Goal: Transaction & Acquisition: Purchase product/service

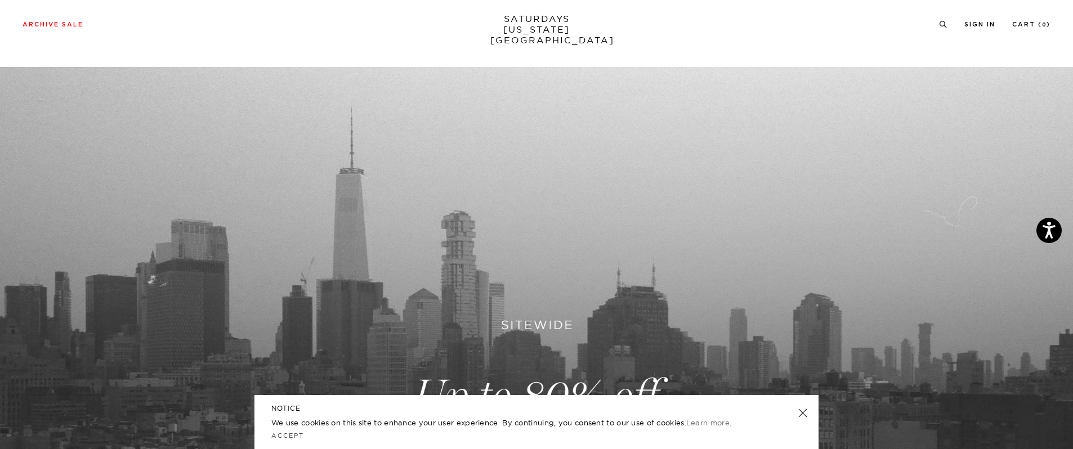
scroll to position [21, 0]
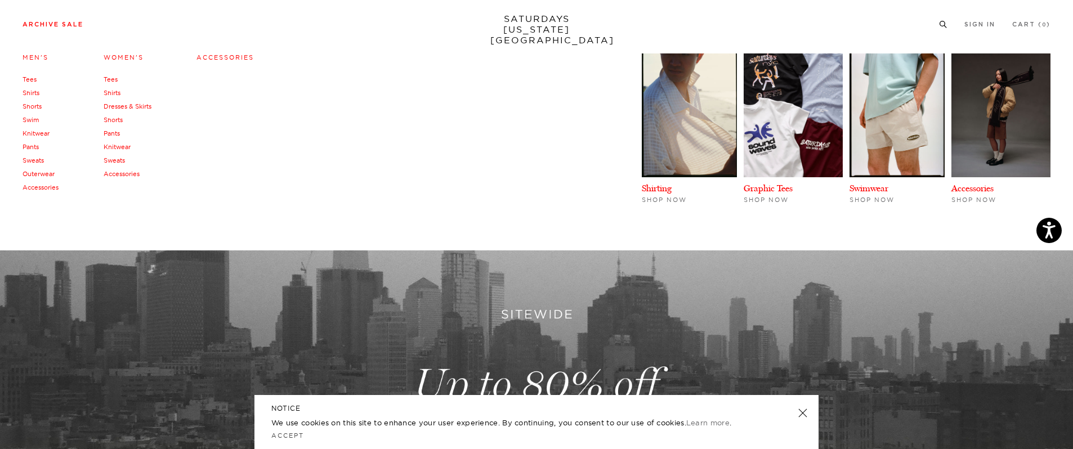
click at [56, 26] on link "Archive Sale" at bounding box center [53, 24] width 61 height 6
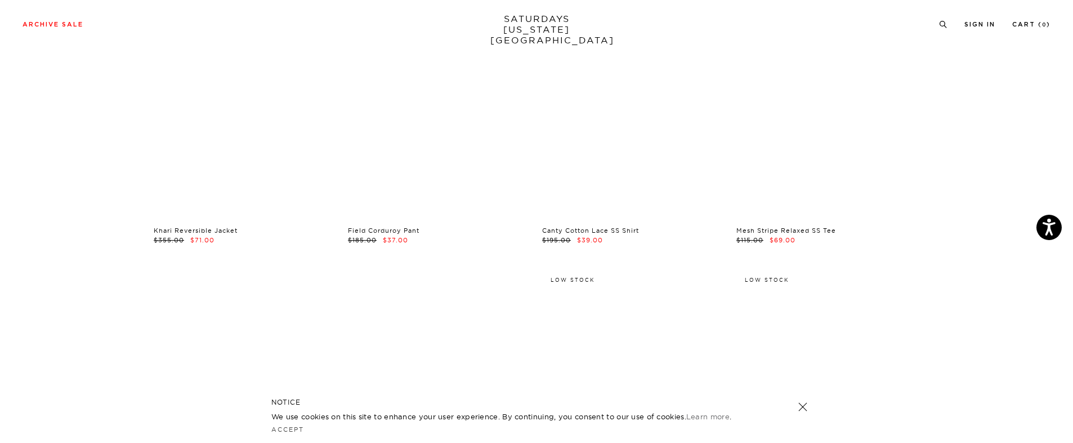
scroll to position [126, 0]
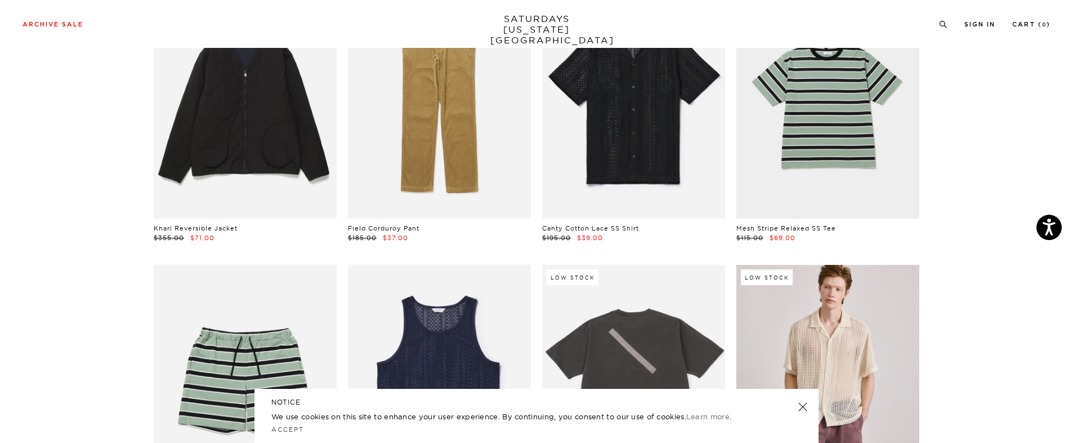
click at [799, 404] on link at bounding box center [803, 407] width 16 height 16
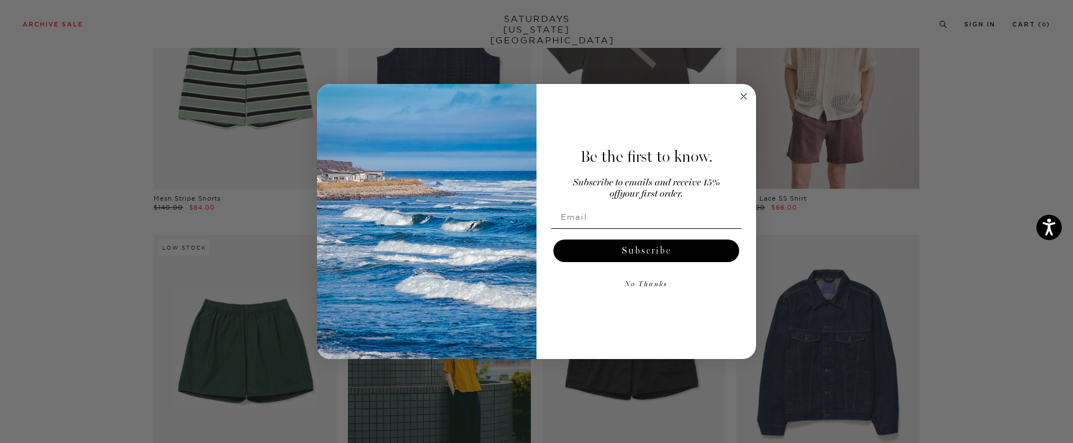
scroll to position [485, 0]
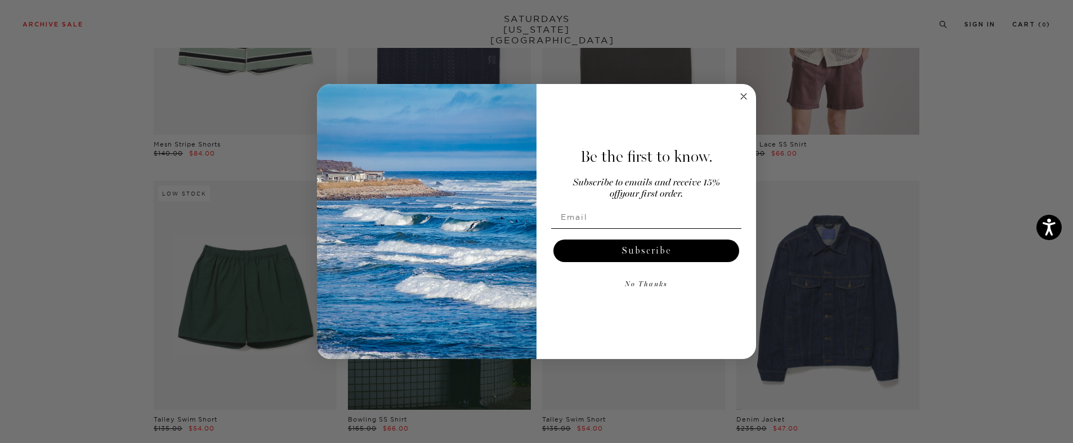
click at [741, 96] on circle "Close dialog" at bounding box center [744, 96] width 13 height 13
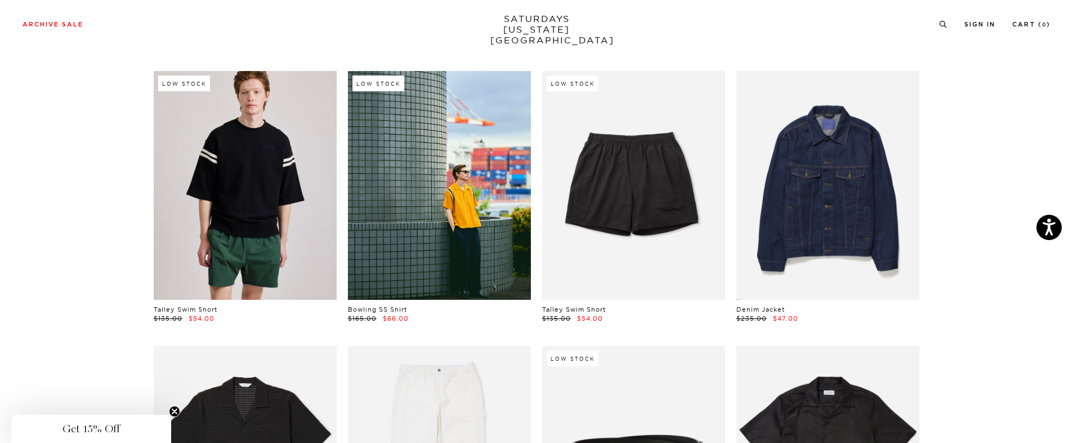
scroll to position [622, 0]
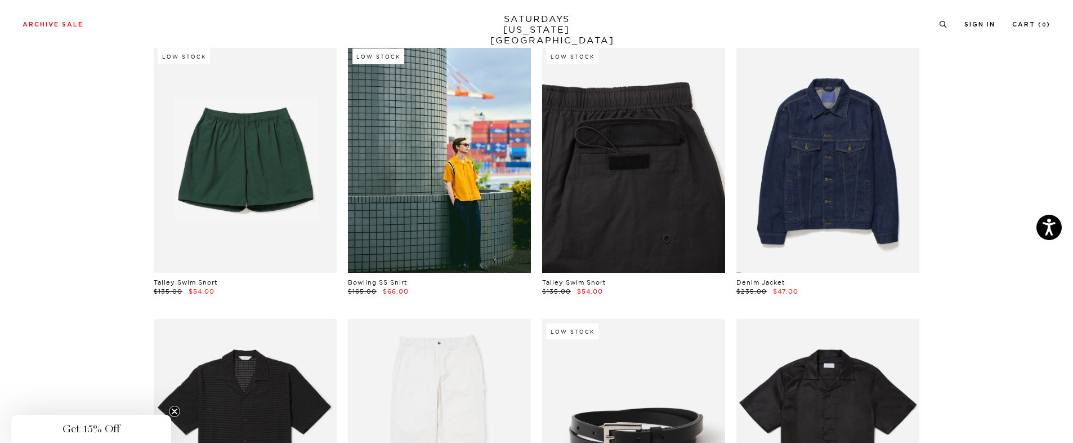
click at [635, 175] on link at bounding box center [633, 158] width 183 height 229
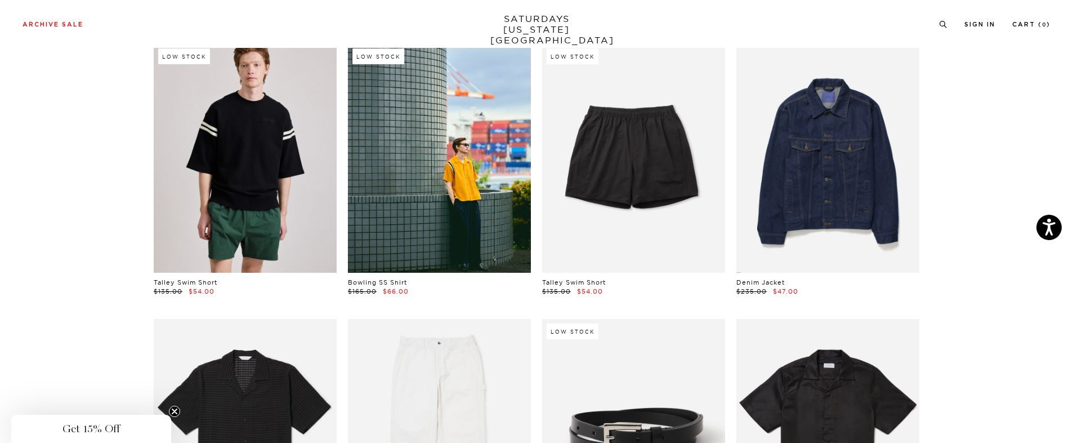
click at [218, 222] on link at bounding box center [245, 158] width 183 height 229
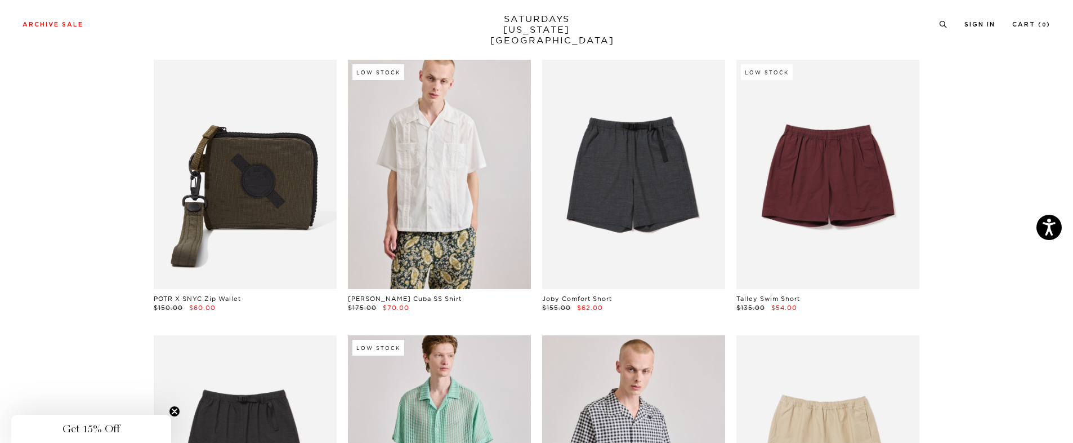
scroll to position [1439, 0]
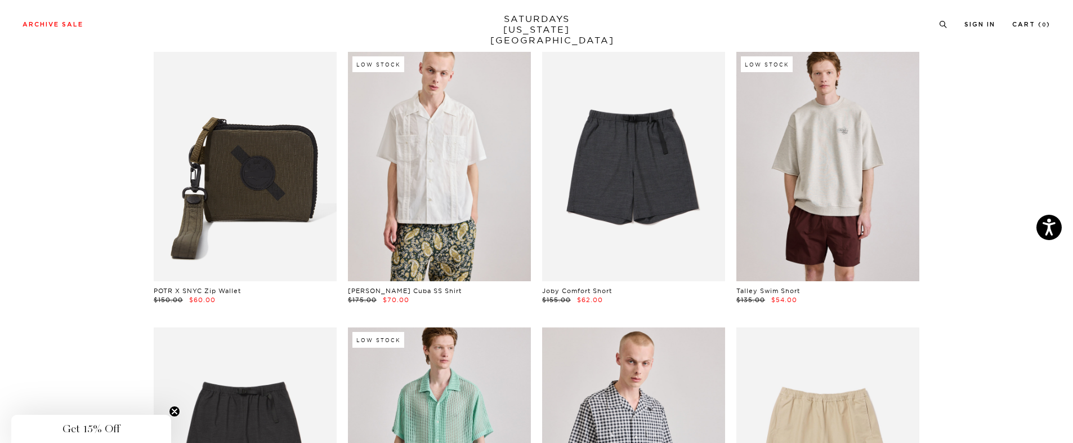
click at [824, 204] on link at bounding box center [828, 166] width 183 height 229
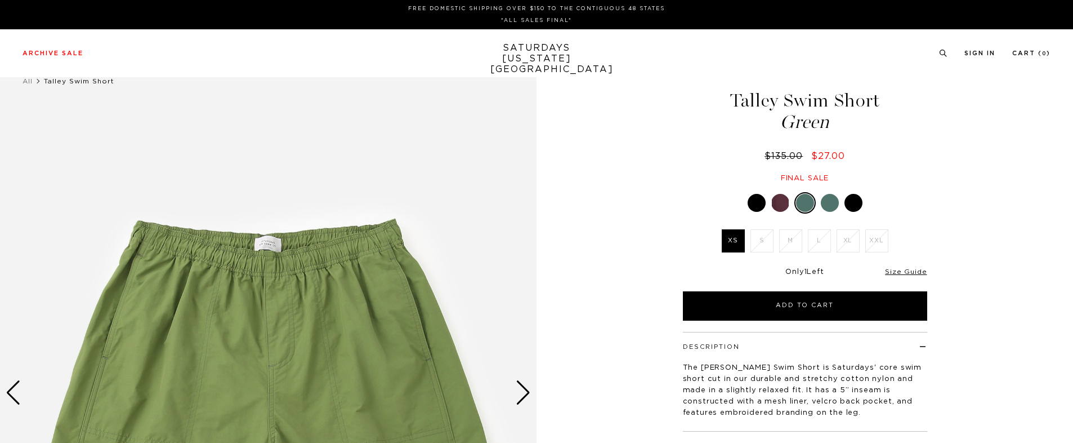
click at [832, 200] on div at bounding box center [830, 203] width 18 height 18
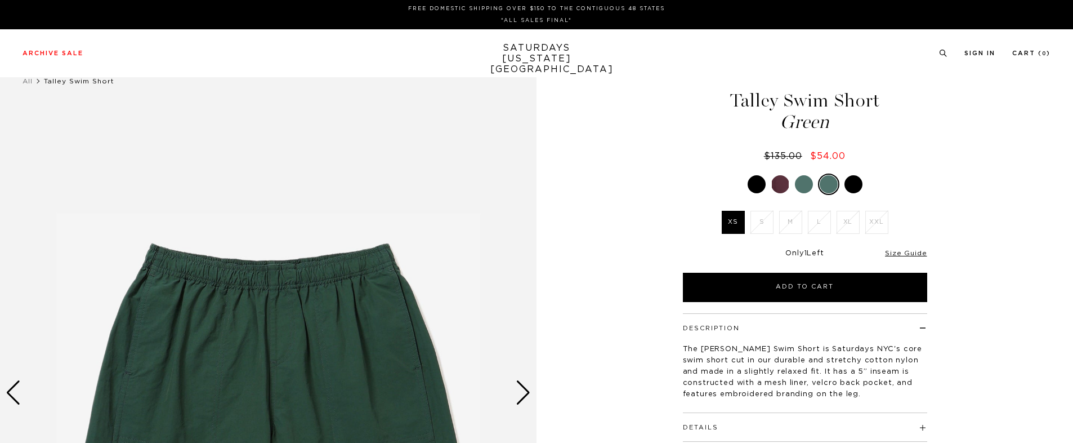
click at [858, 182] on div at bounding box center [854, 184] width 18 height 18
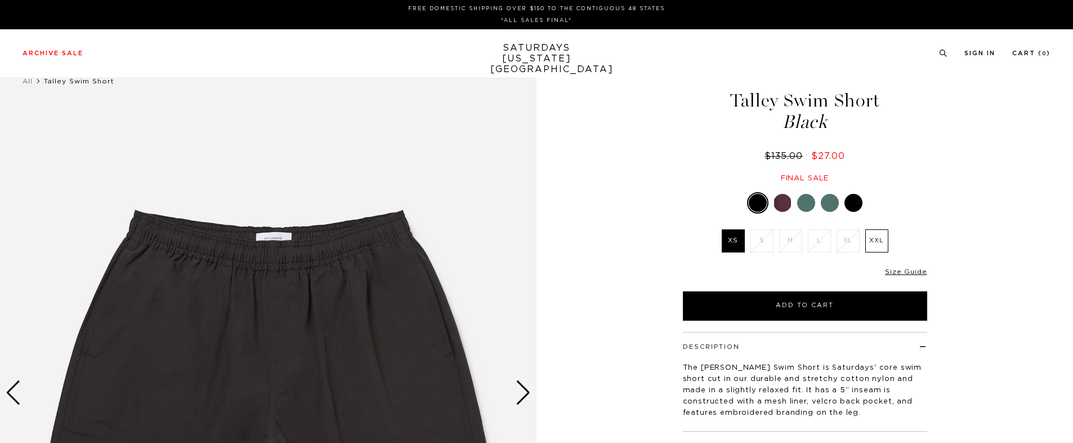
click at [760, 186] on div "Talley Swim Short Black $135.00 $27.00 Final sale Talley Swim Short Black $135.…" at bounding box center [806, 392] width 282 height 671
drag, startPoint x: 728, startPoint y: 182, endPoint x: 703, endPoint y: 183, distance: 25.4
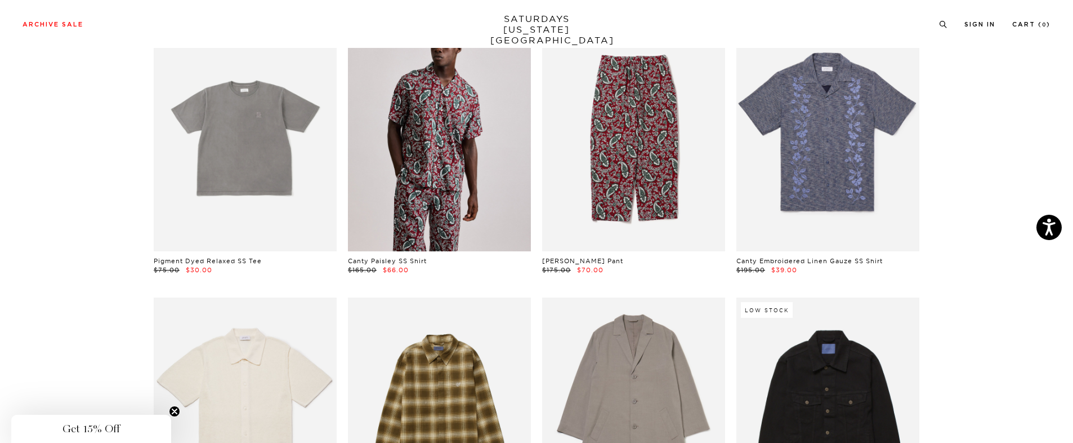
scroll to position [2847, 0]
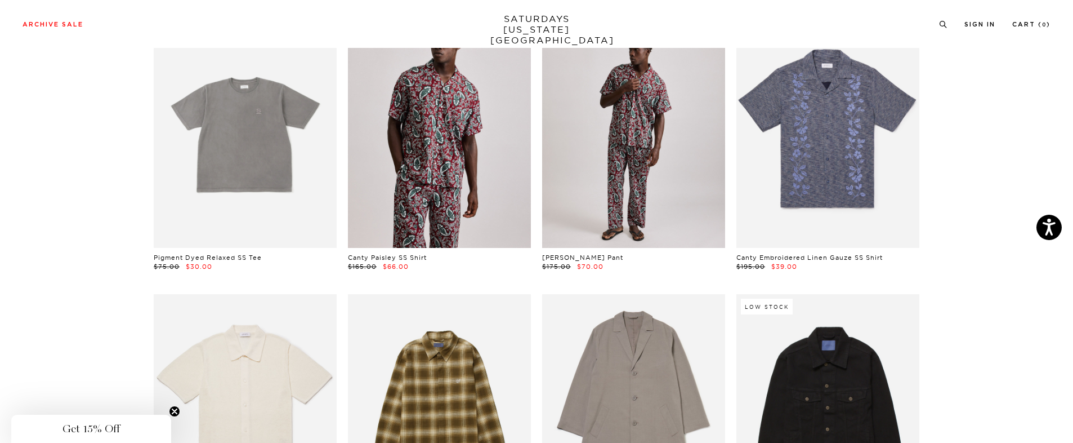
click at [625, 191] on link at bounding box center [633, 133] width 183 height 229
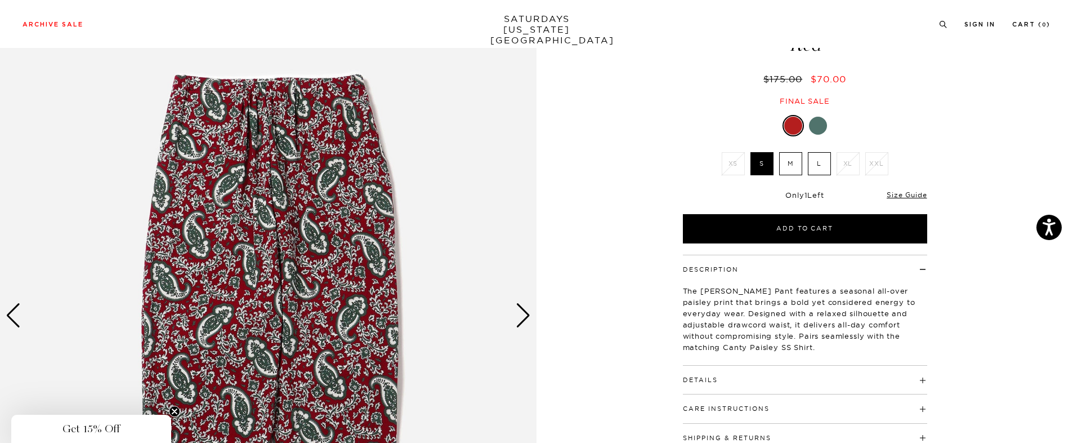
scroll to position [144, 0]
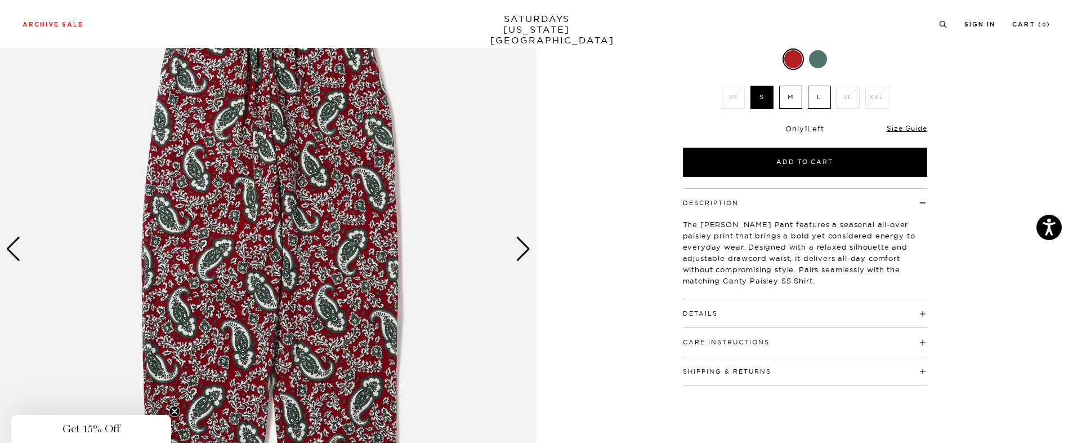
click at [512, 251] on img at bounding box center [268, 248] width 537 height 671
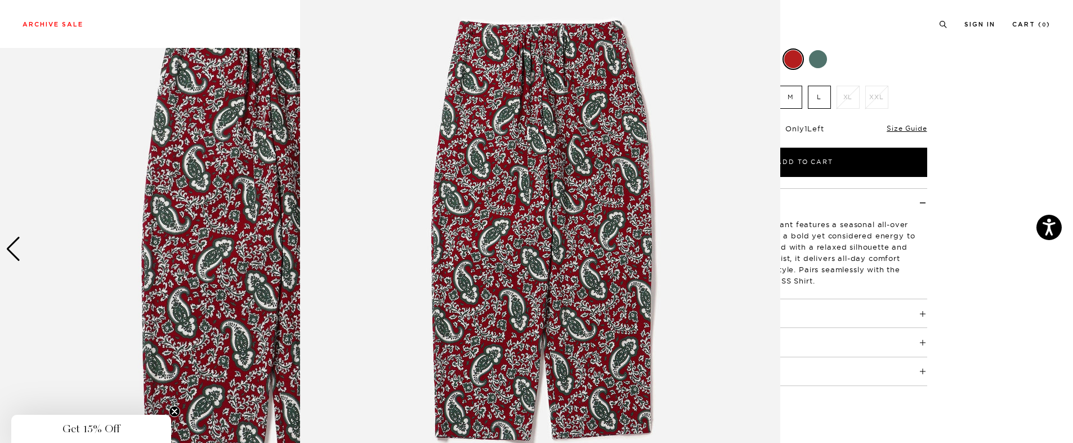
scroll to position [60, 0]
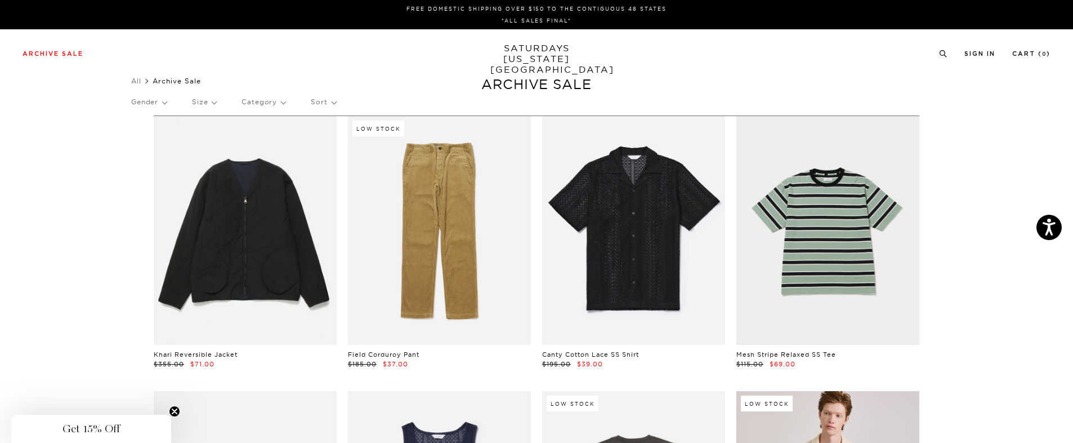
click at [203, 102] on p "Size" at bounding box center [204, 102] width 24 height 26
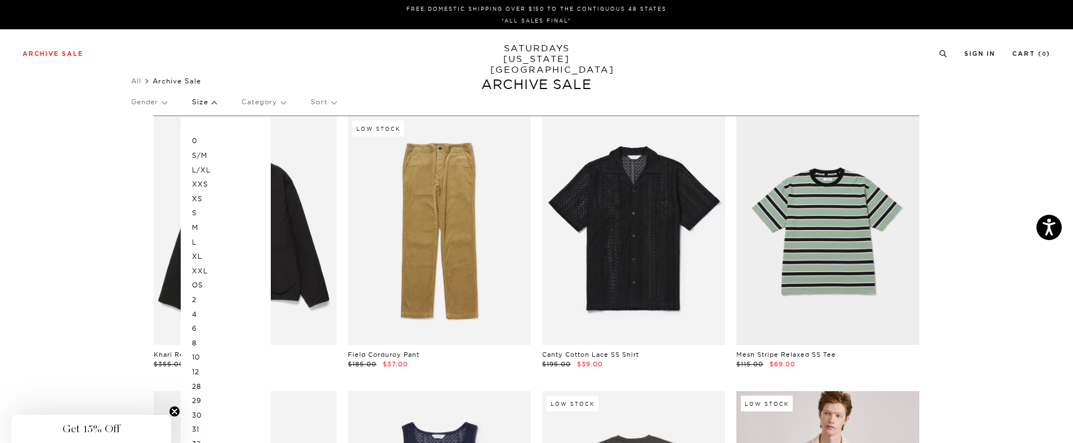
click at [204, 242] on p "L" at bounding box center [226, 242] width 68 height 15
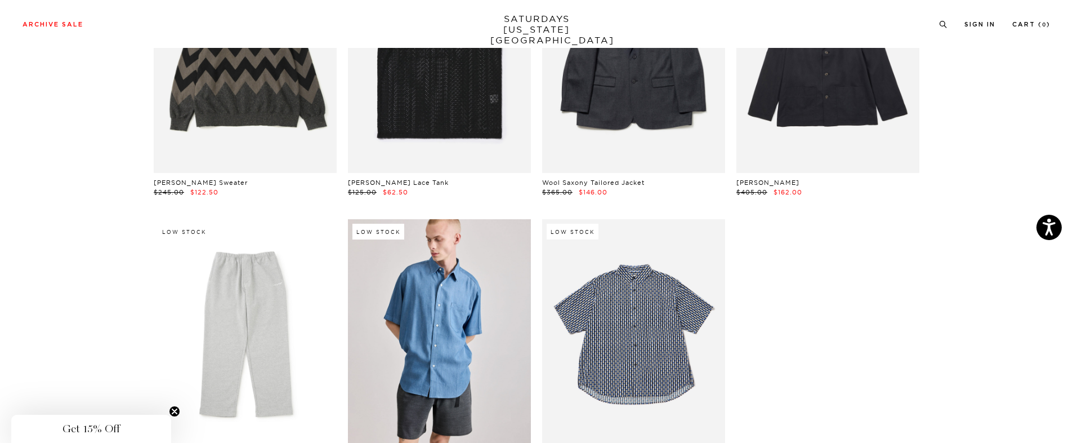
scroll to position [5857, 0]
